Goal: Information Seeking & Learning: Learn about a topic

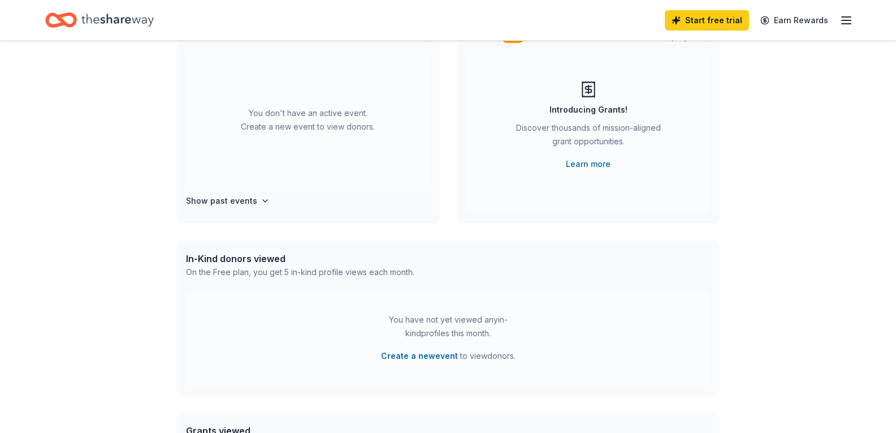
scroll to position [113, 0]
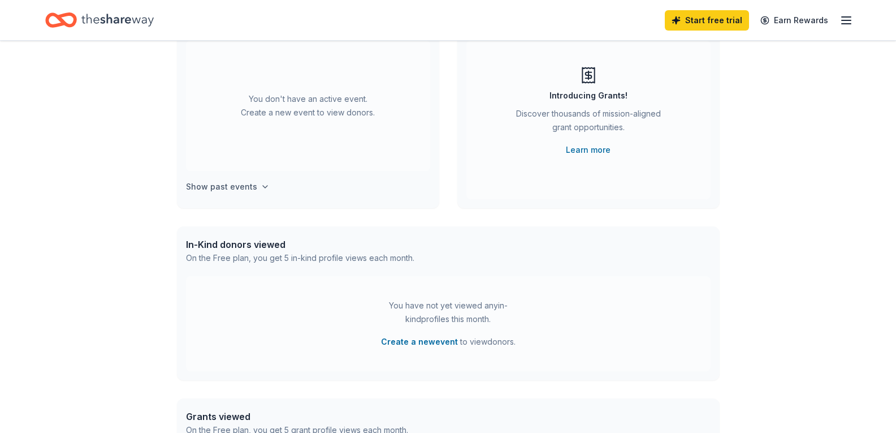
click at [261, 188] on icon "button" at bounding box center [265, 186] width 9 height 9
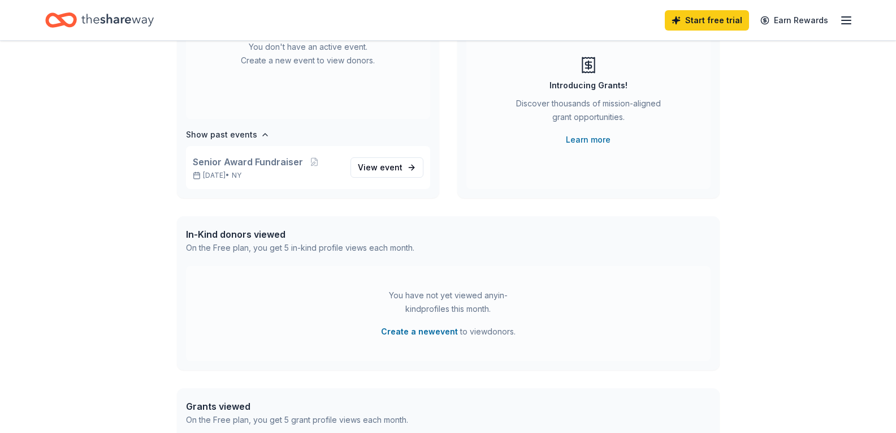
scroll to position [0, 0]
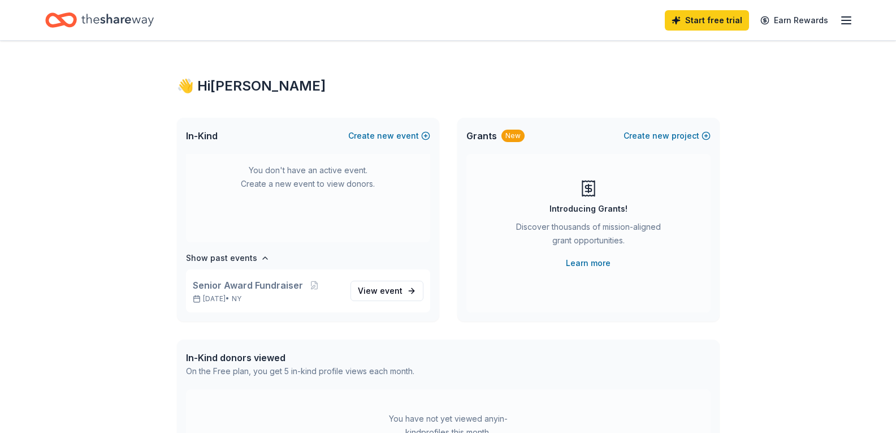
click at [847, 21] on icon "button" at bounding box center [847, 21] width 14 height 14
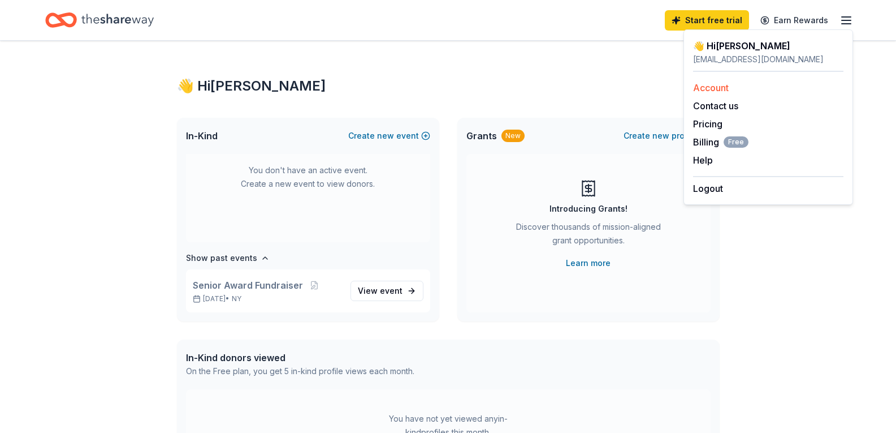
click at [720, 89] on link "Account" at bounding box center [711, 87] width 36 height 11
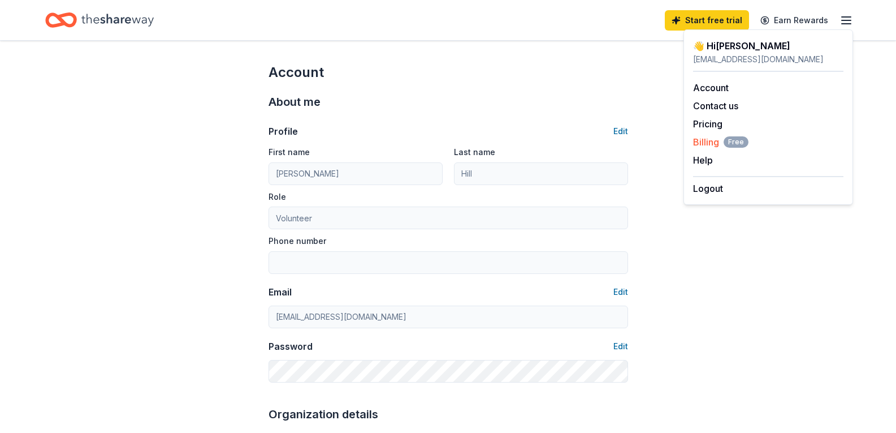
click at [715, 145] on span "Billing Free" at bounding box center [720, 142] width 55 height 14
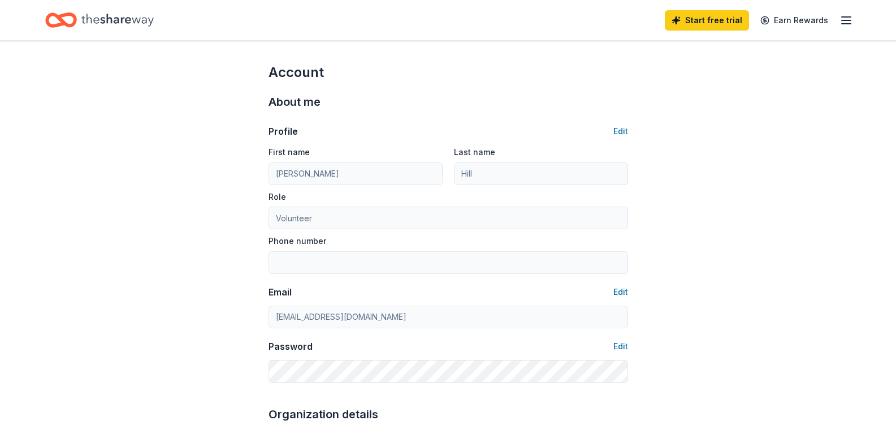
click at [101, 18] on icon "Home" at bounding box center [117, 19] width 72 height 23
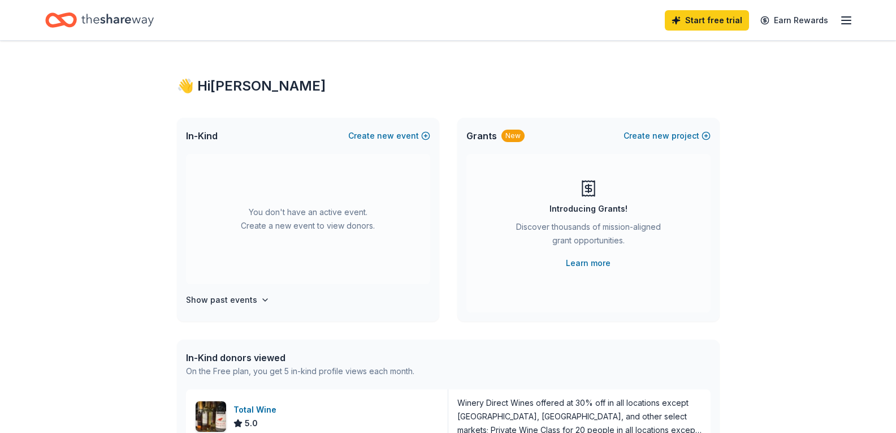
click at [849, 18] on icon "button" at bounding box center [847, 21] width 14 height 14
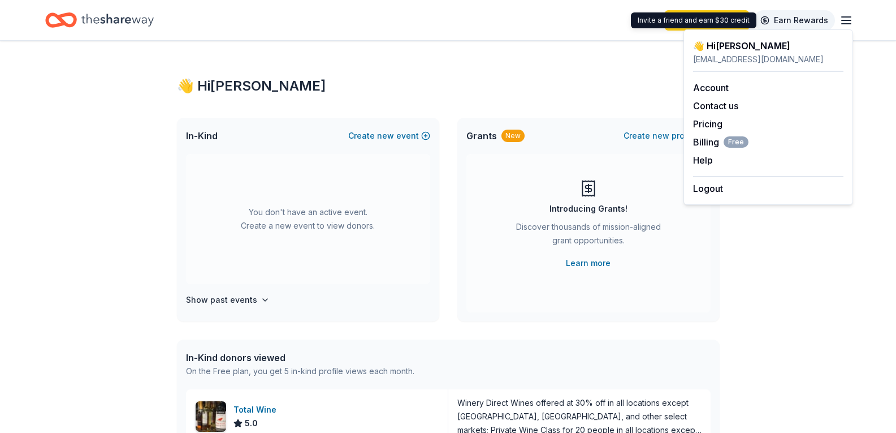
click at [811, 21] on link "Earn Rewards" at bounding box center [794, 20] width 81 height 20
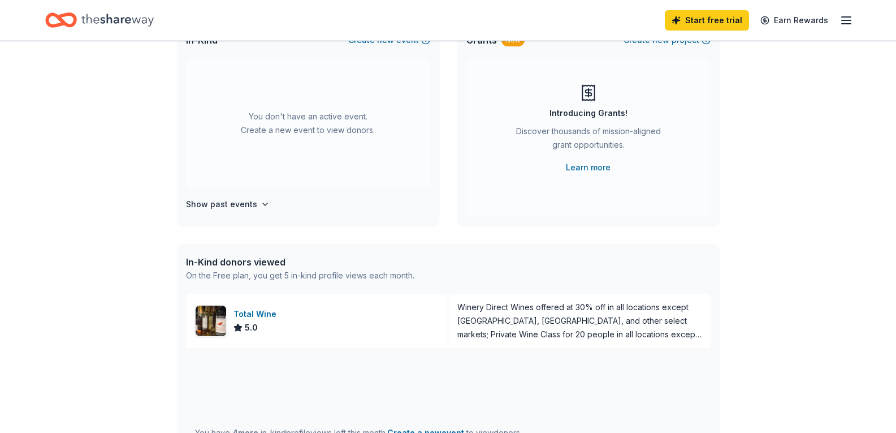
scroll to position [113, 0]
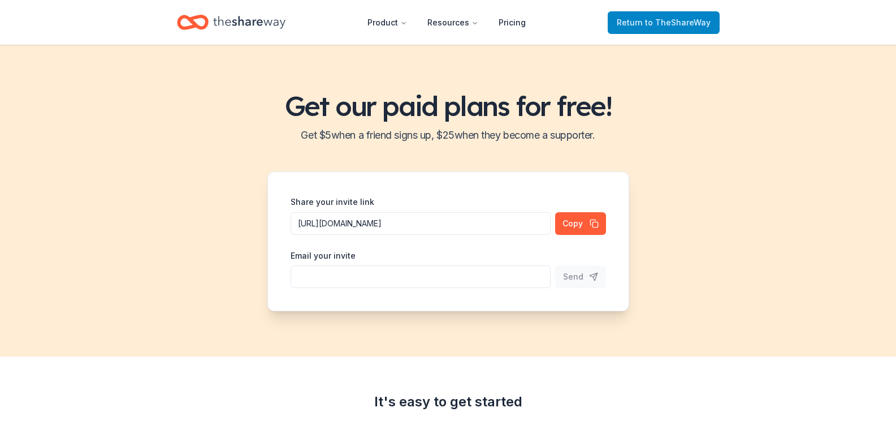
click at [634, 24] on span "Return to TheShareWay" at bounding box center [664, 23] width 94 height 14
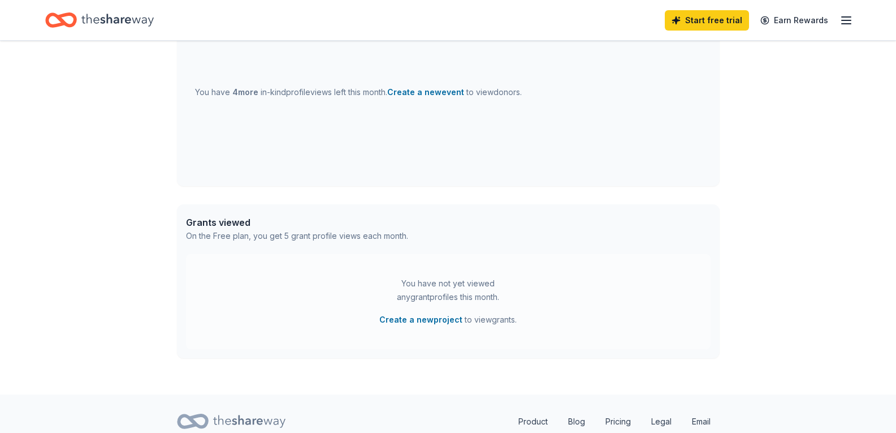
scroll to position [309, 0]
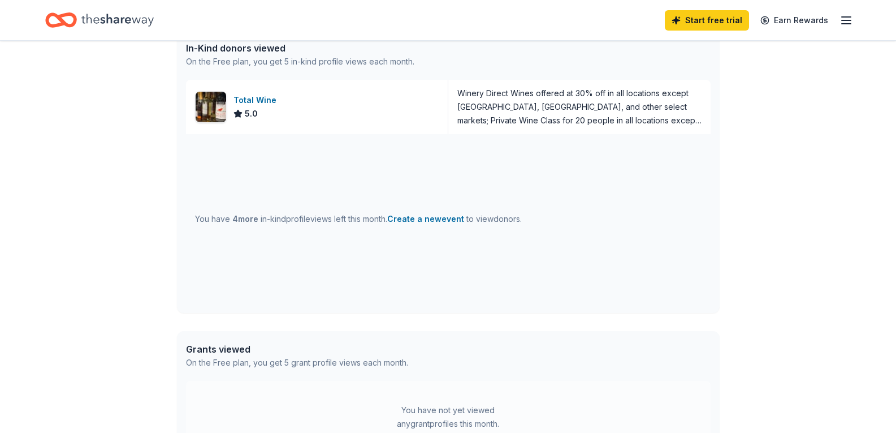
click at [849, 22] on icon "button" at bounding box center [847, 21] width 14 height 14
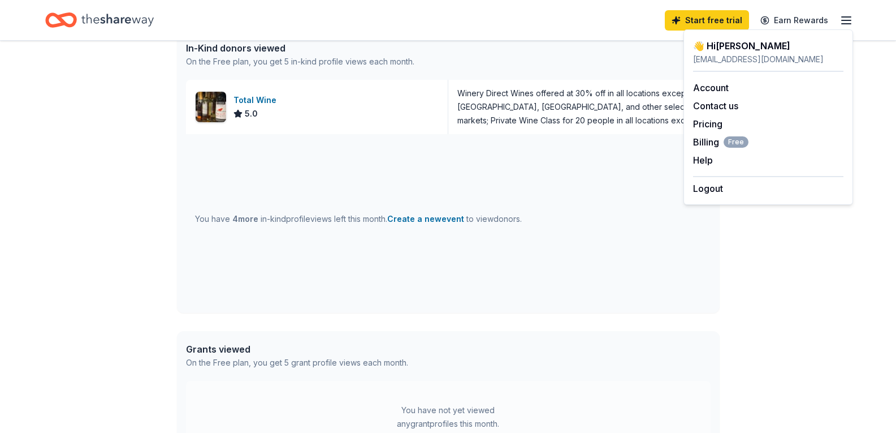
click at [848, 21] on icon "button" at bounding box center [847, 21] width 14 height 14
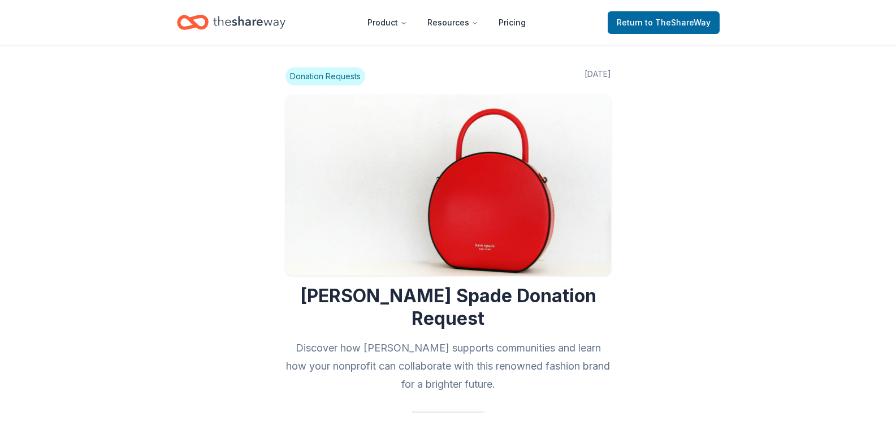
click at [332, 75] on span "Donation Requests" at bounding box center [326, 76] width 80 height 18
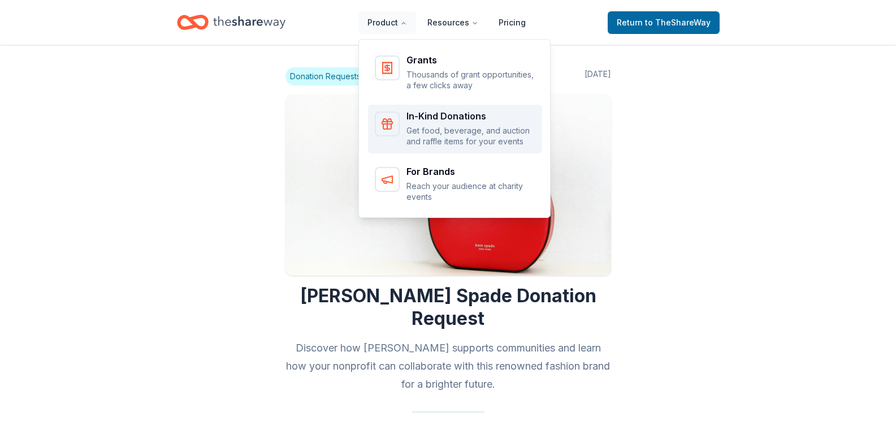
click at [422, 124] on div "In-Kind Donations Get food, beverage, and auction and raffle items for your eve…" at bounding box center [471, 129] width 129 height 36
